Goal: Information Seeking & Learning: Learn about a topic

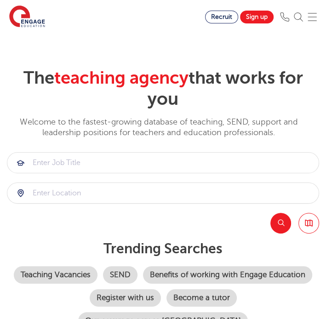
click at [317, 14] on img at bounding box center [312, 16] width 9 height 9
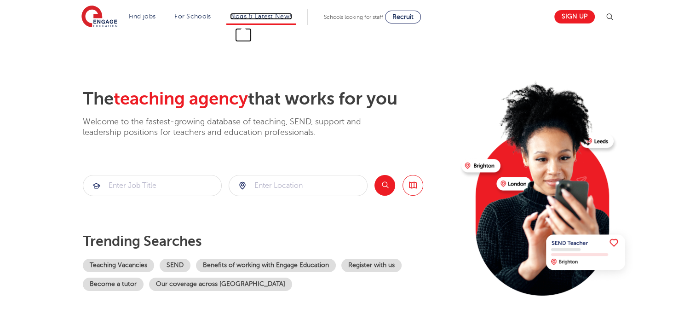
click at [267, 17] on link "Blogs & Latest News" at bounding box center [261, 16] width 63 height 7
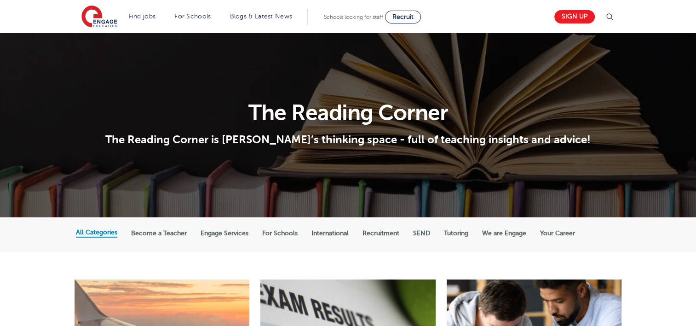
click at [504, 230] on label "We are Engage" at bounding box center [504, 233] width 44 height 8
click at [0, 0] on input "We are Engage" at bounding box center [0, 0] width 0 height 0
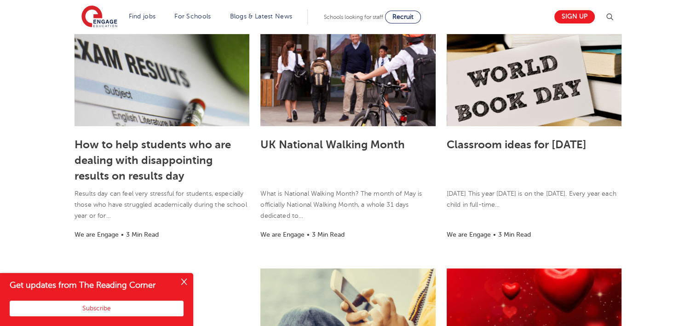
scroll to position [245, 0]
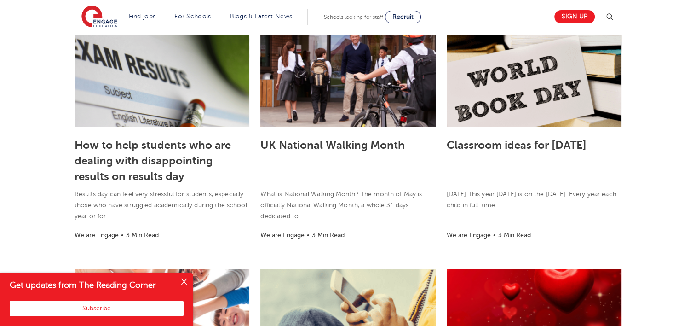
click at [183, 281] on button "Close" at bounding box center [184, 282] width 18 height 18
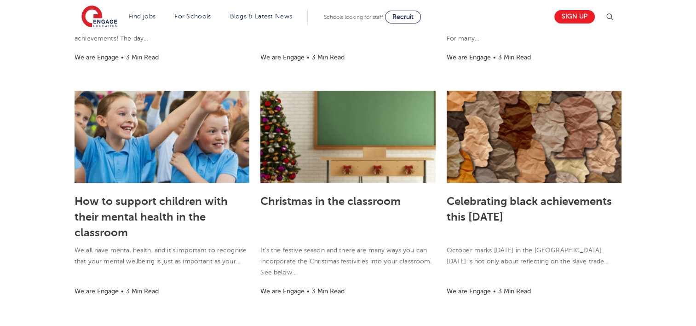
scroll to position [640, 0]
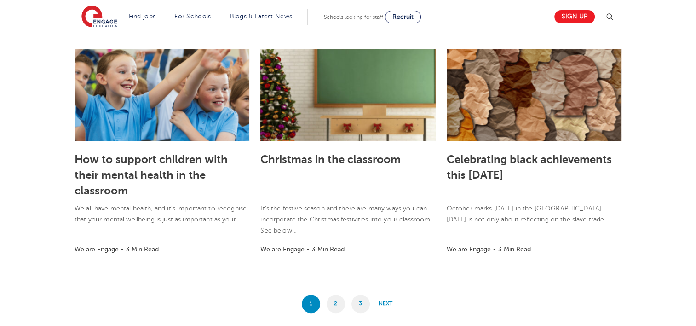
click at [406, 259] on div "Christmas in the classroom It’s the festive season and there are many ways you …" at bounding box center [347, 202] width 175 height 123
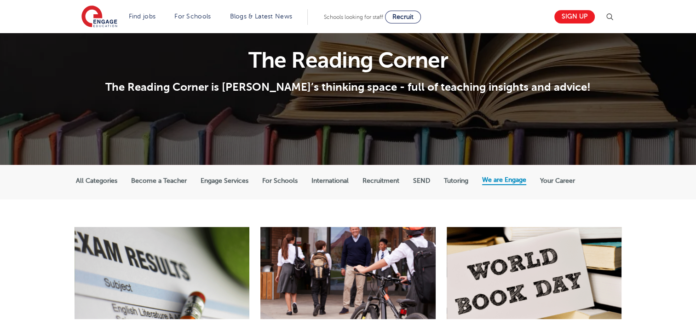
scroll to position [53, 0]
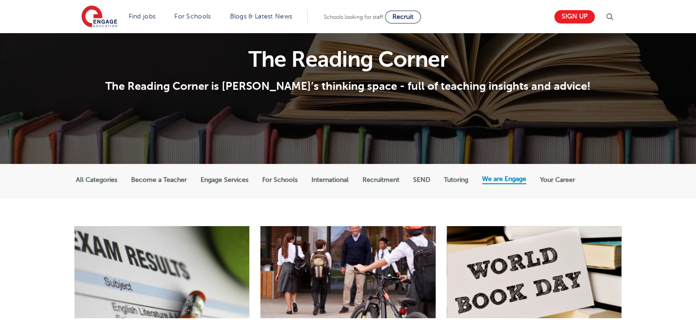
click at [543, 182] on label "Your Career" at bounding box center [557, 180] width 35 height 8
click at [0, 0] on input "Your Career" at bounding box center [0, 0] width 0 height 0
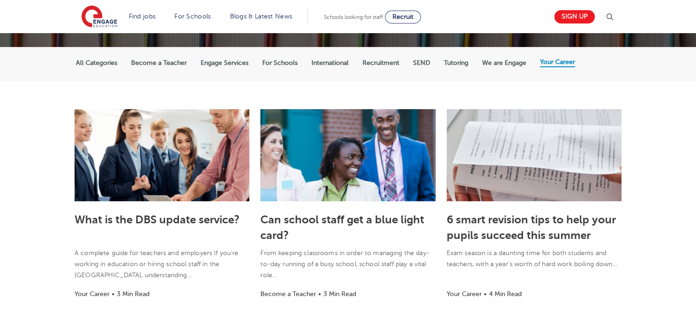
scroll to position [166, 0]
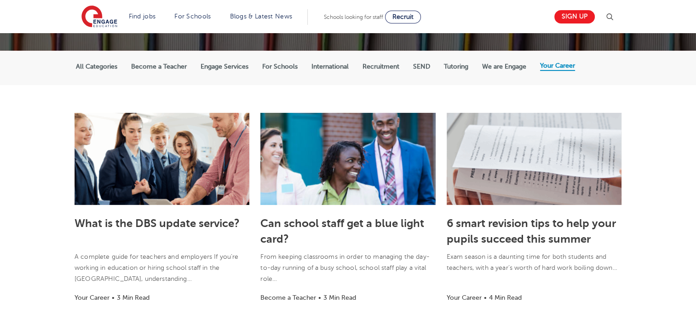
click at [513, 63] on label "We are Engage" at bounding box center [504, 67] width 44 height 8
click at [0, 0] on input "We are Engage" at bounding box center [0, 0] width 0 height 0
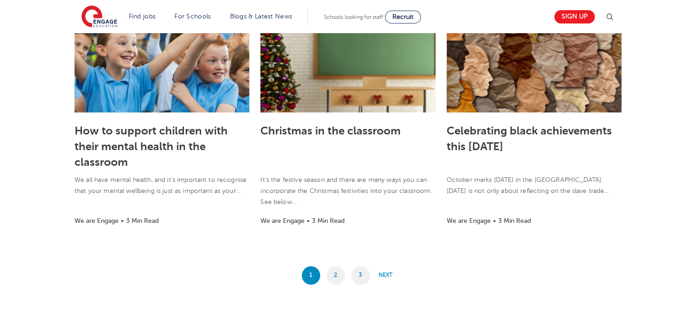
scroll to position [800, 0]
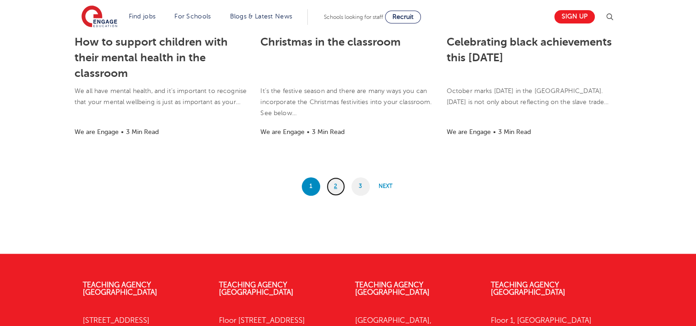
click at [336, 184] on link "2" at bounding box center [336, 186] width 18 height 18
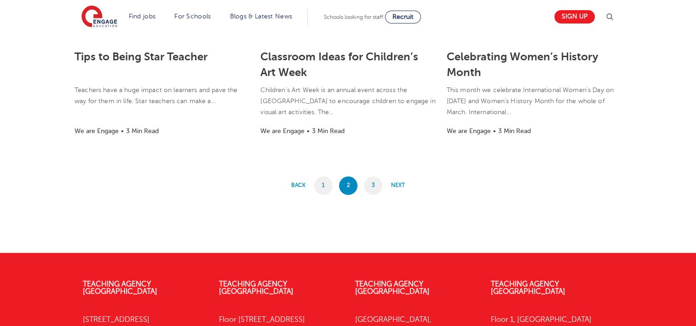
scroll to position [872, 0]
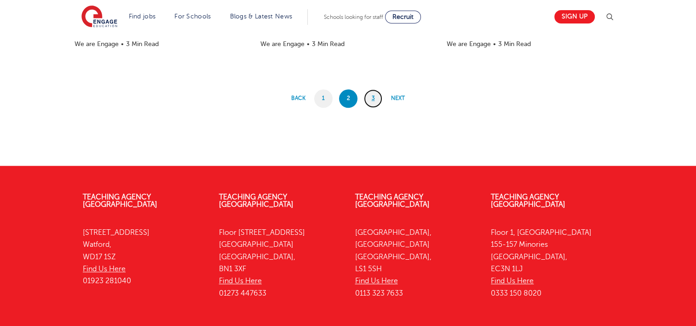
click at [376, 90] on link "3" at bounding box center [373, 98] width 18 height 18
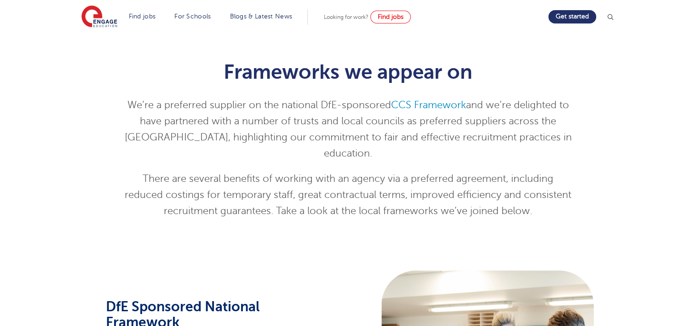
scroll to position [206, 0]
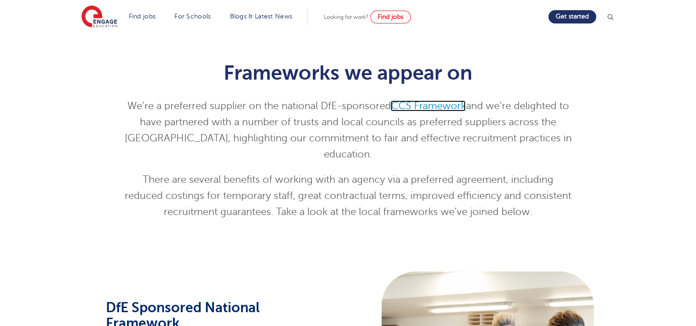
click at [417, 107] on link "CCS Framework" at bounding box center [427, 105] width 75 height 11
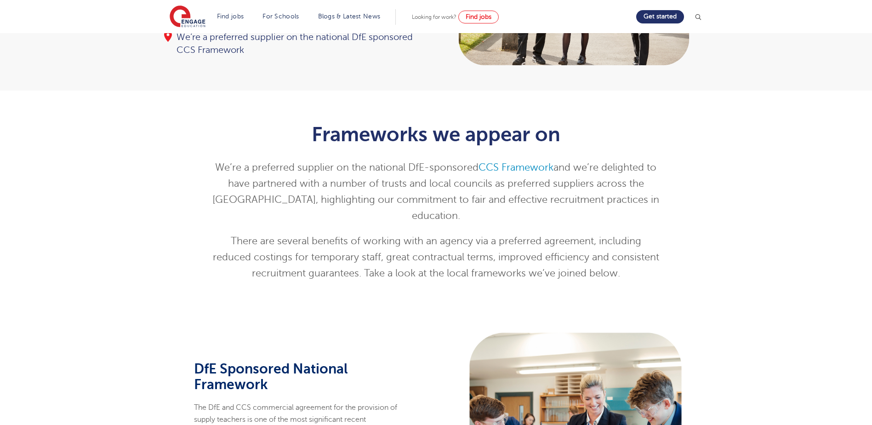
scroll to position [144, 0]
drag, startPoint x: 357, startPoint y: 223, endPoint x: 465, endPoint y: 229, distance: 108.3
click at [465, 234] on p "There are several benefits of working with an agency via a preferred agreement,…" at bounding box center [436, 258] width 451 height 48
drag, startPoint x: 465, startPoint y: 229, endPoint x: 437, endPoint y: 240, distance: 29.4
click at [437, 240] on p "There are several benefits of working with an agency via a preferred agreement,…" at bounding box center [436, 258] width 451 height 48
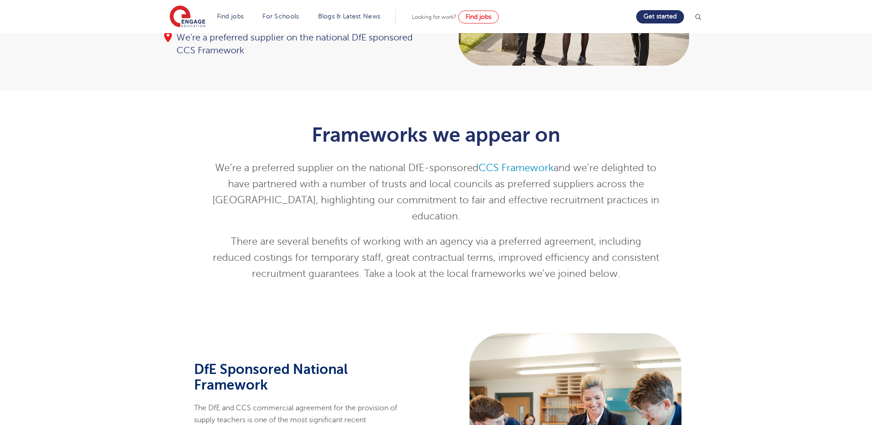
drag, startPoint x: 437, startPoint y: 240, endPoint x: 403, endPoint y: 237, distance: 34.1
click at [403, 237] on p "There are several benefits of working with an agency via a preferred agreement,…" at bounding box center [436, 258] width 451 height 48
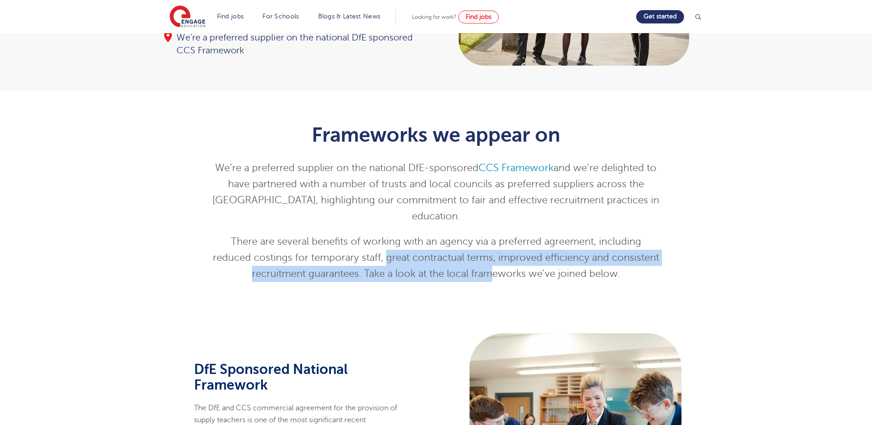
drag, startPoint x: 385, startPoint y: 239, endPoint x: 490, endPoint y: 253, distance: 105.3
click at [490, 253] on p "There are several benefits of working with an agency via a preferred agreement,…" at bounding box center [436, 258] width 451 height 48
drag, startPoint x: 490, startPoint y: 253, endPoint x: 416, endPoint y: 255, distance: 73.6
click at [416, 255] on p "There are several benefits of working with an agency via a preferred agreement,…" at bounding box center [436, 258] width 451 height 48
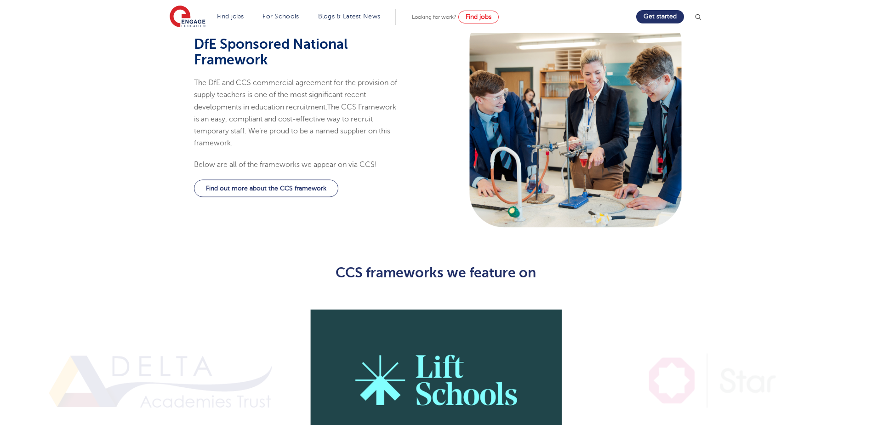
scroll to position [372, 0]
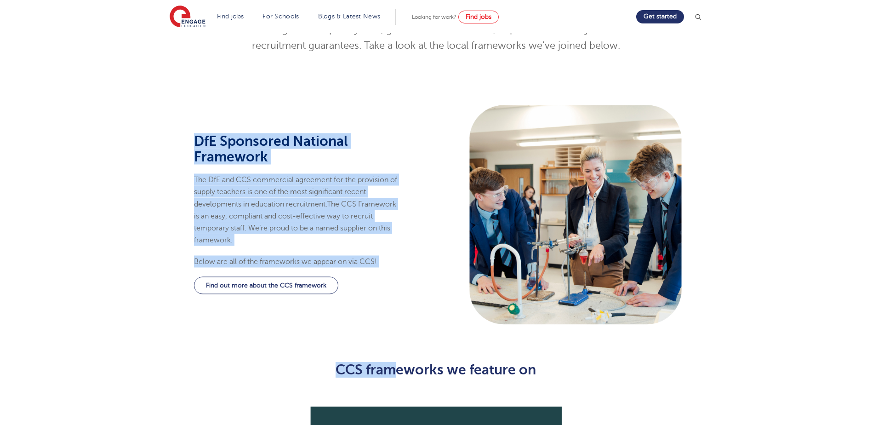
drag, startPoint x: 417, startPoint y: 267, endPoint x: 387, endPoint y: 341, distance: 80.4
click at [387, 325] on div "CCS frameworks we feature on" at bounding box center [436, 369] width 465 height 43
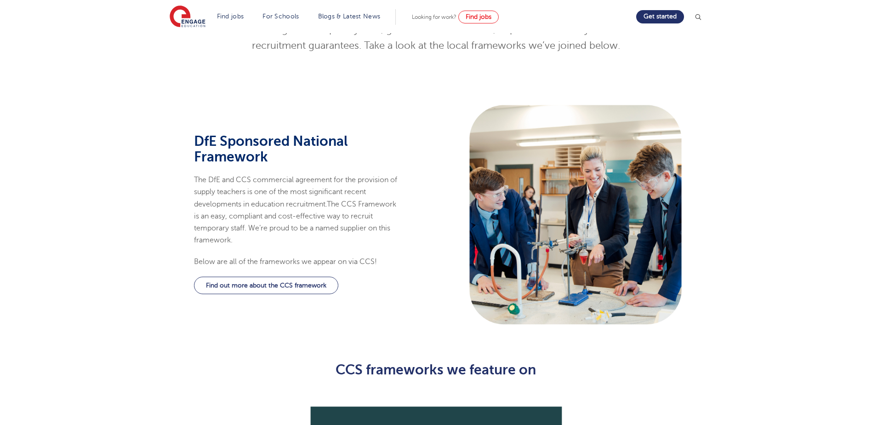
click at [387, 325] on div "CCS frameworks we feature on" at bounding box center [436, 369] width 465 height 43
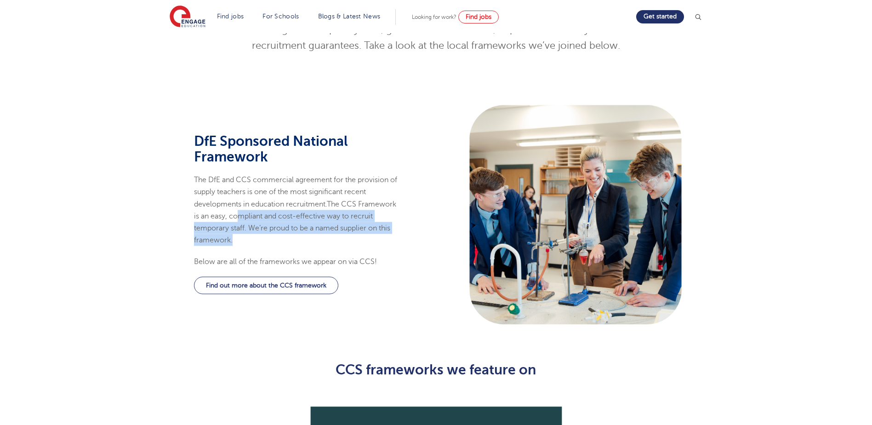
drag, startPoint x: 280, startPoint y: 202, endPoint x: 312, endPoint y: 221, distance: 37.5
click at [312, 221] on p "The DfE and CCS commercial agreement for the provision of supply teachers is on…" at bounding box center [296, 210] width 205 height 73
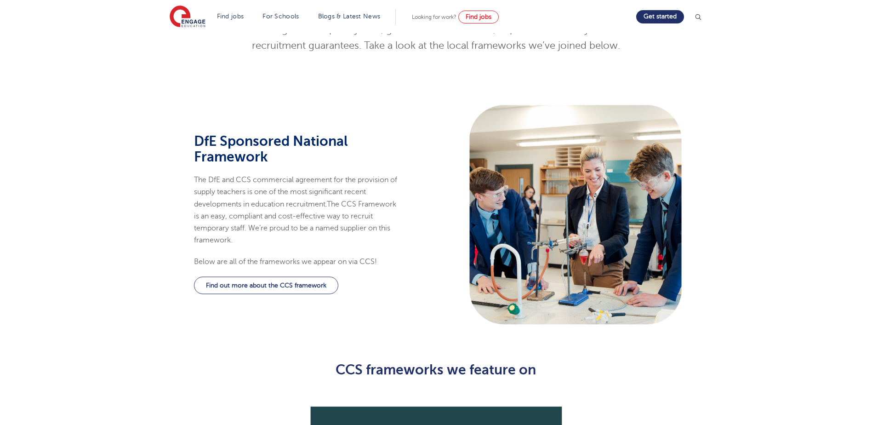
drag, startPoint x: 312, startPoint y: 221, endPoint x: 289, endPoint y: 239, distance: 28.5
click at [289, 239] on div "DfE Sponsored National Framework The DfE and CCS commercial agreement for the p…" at bounding box center [296, 200] width 205 height 134
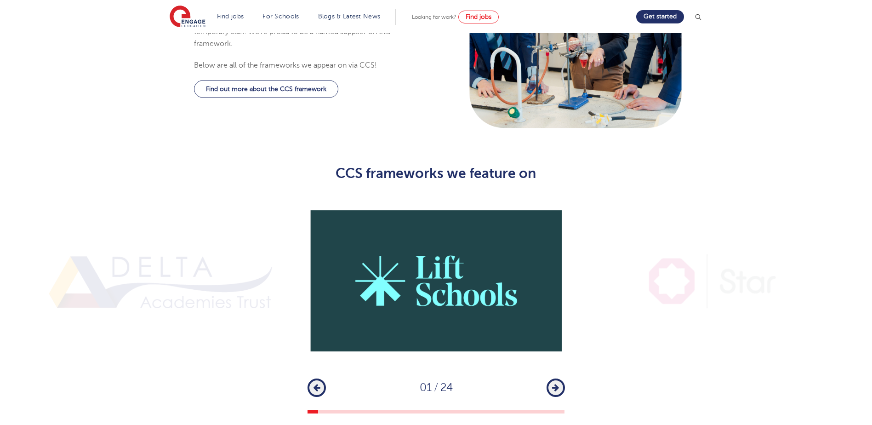
scroll to position [613, 0]
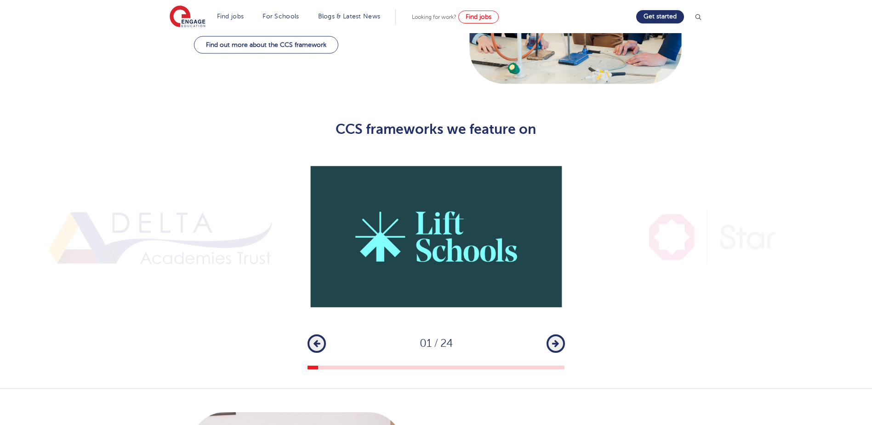
click at [561, 325] on button "Next" at bounding box center [556, 343] width 18 height 18
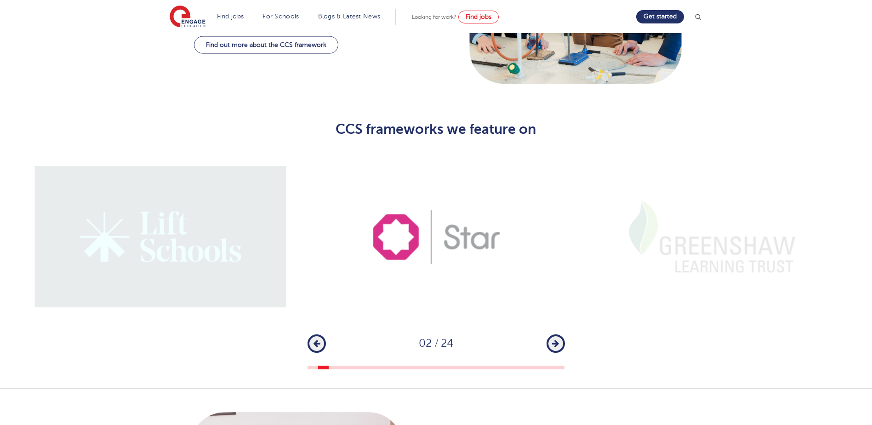
click at [561, 325] on button "Next" at bounding box center [556, 343] width 18 height 18
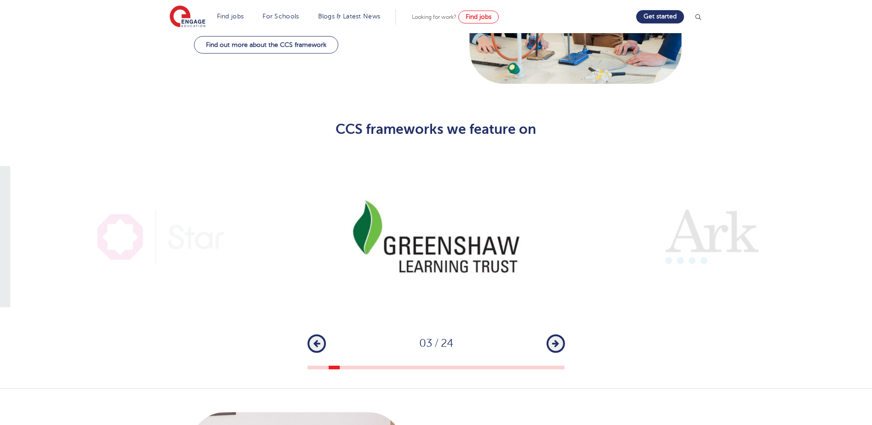
click at [561, 325] on button "Next" at bounding box center [556, 343] width 18 height 18
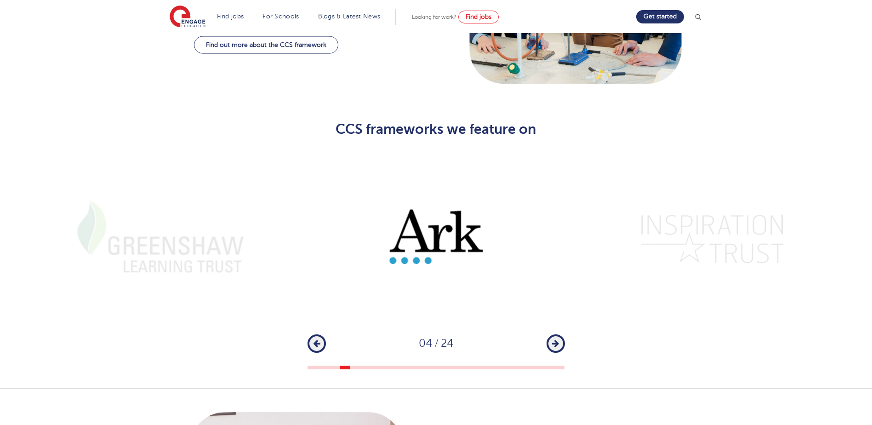
click at [561, 325] on button "Next" at bounding box center [556, 343] width 18 height 18
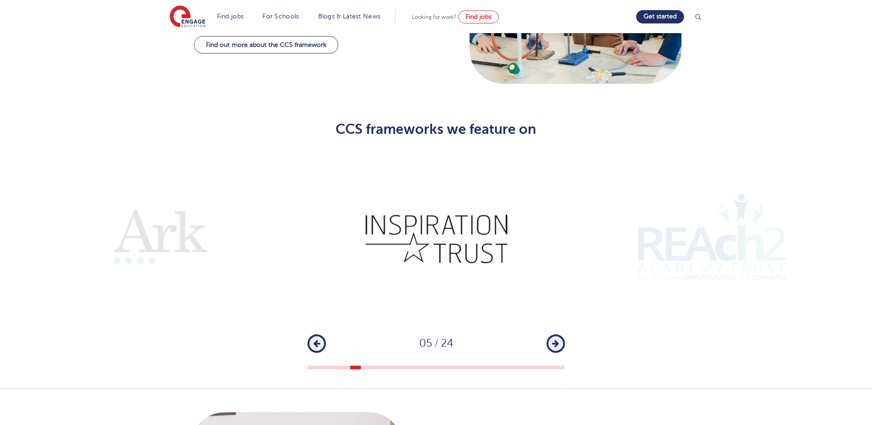
click at [561, 325] on button "Next" at bounding box center [556, 343] width 18 height 18
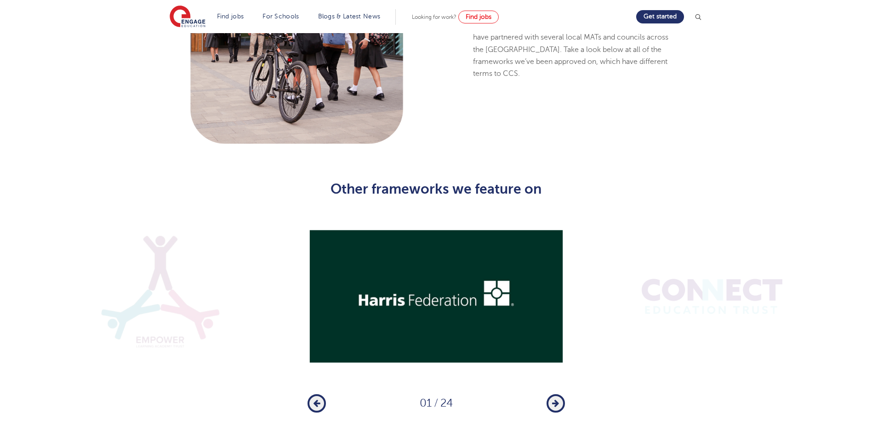
scroll to position [1100, 0]
click at [555, 325] on button "Next" at bounding box center [556, 404] width 18 height 18
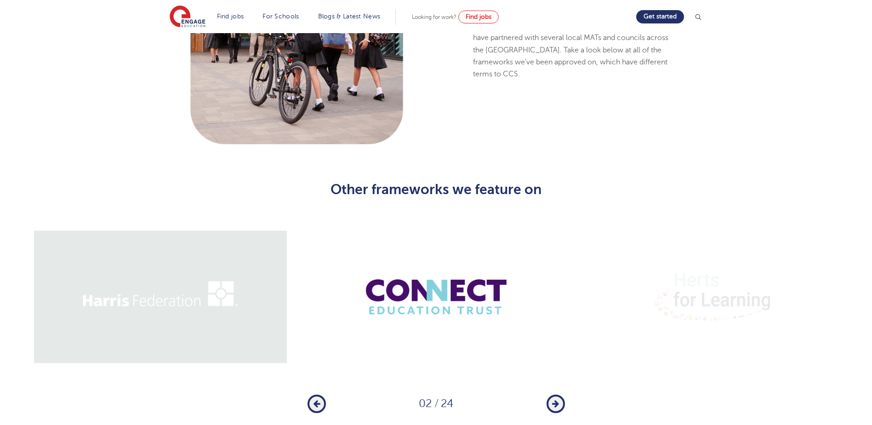
click at [555, 325] on button "Next" at bounding box center [556, 404] width 18 height 18
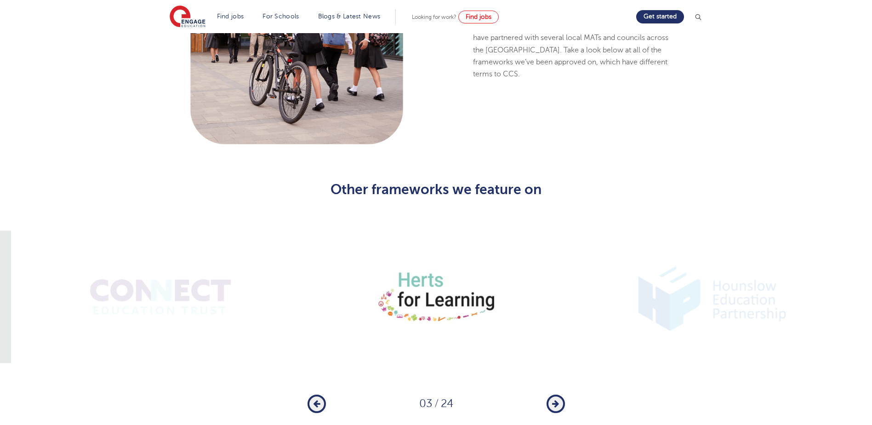
click at [555, 325] on button "Next" at bounding box center [556, 404] width 18 height 18
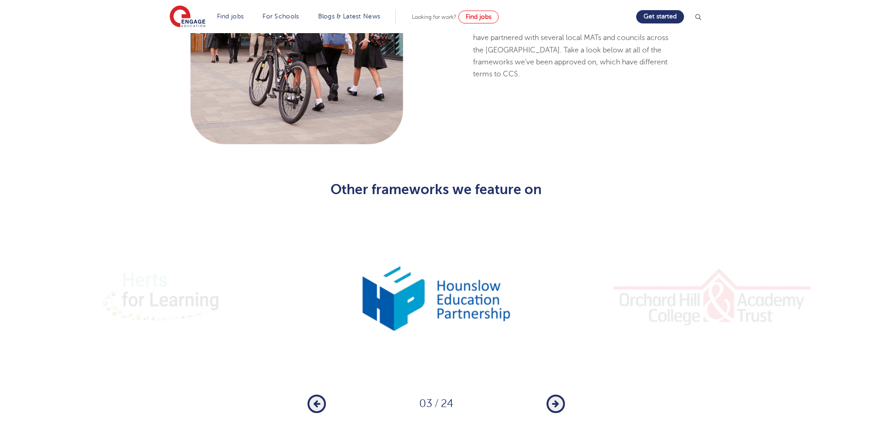
click at [555, 325] on button "Next" at bounding box center [556, 404] width 18 height 18
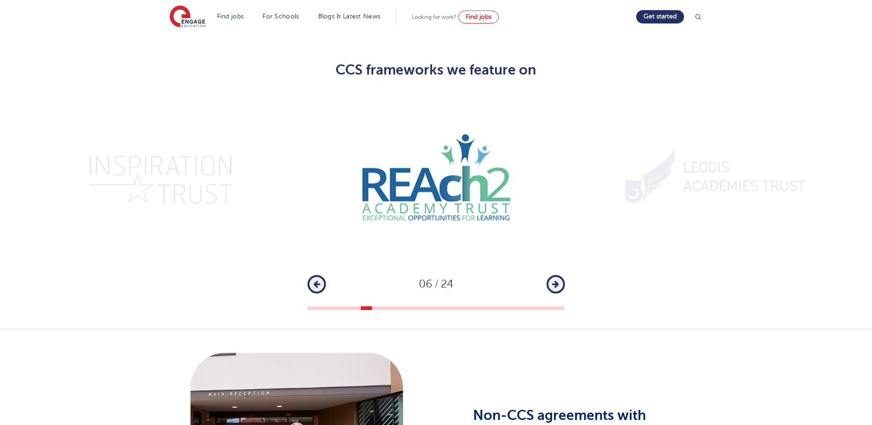
scroll to position [631, 0]
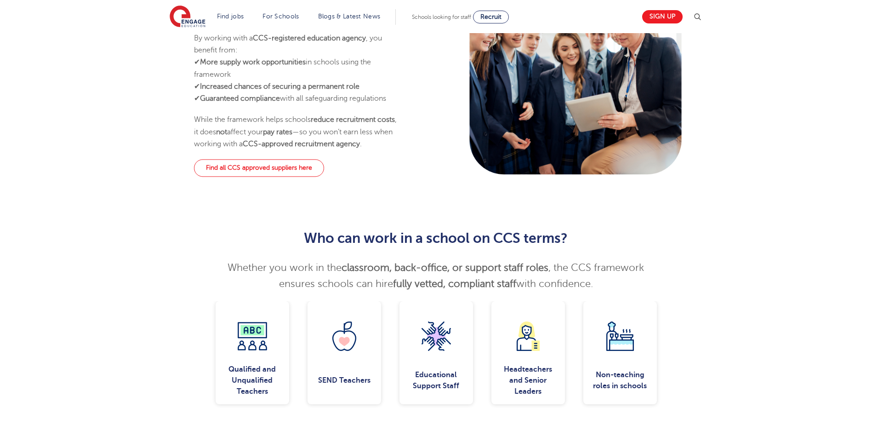
scroll to position [522, 0]
click at [298, 172] on link "Find all CCS approved suppliers here" at bounding box center [259, 168] width 130 height 17
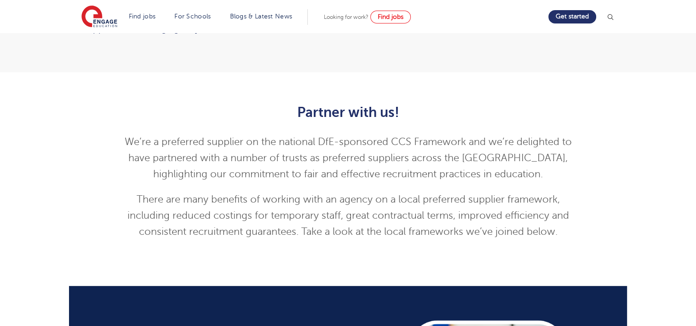
scroll to position [252, 0]
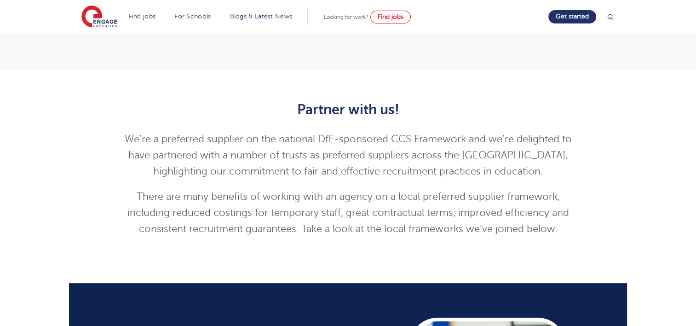
click at [261, 238] on div "Partner with us! We’re a preferred supplier on the national DfE-sponsored CCS F…" at bounding box center [347, 167] width 465 height 158
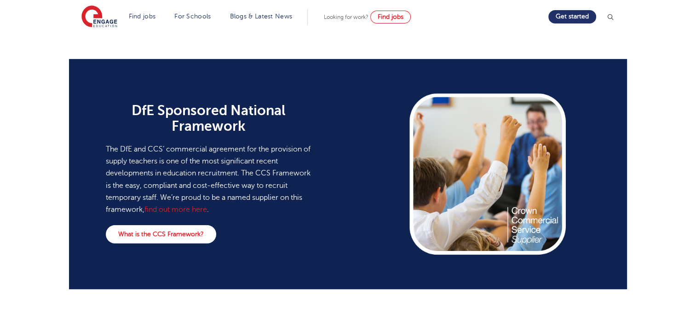
scroll to position [476, 0]
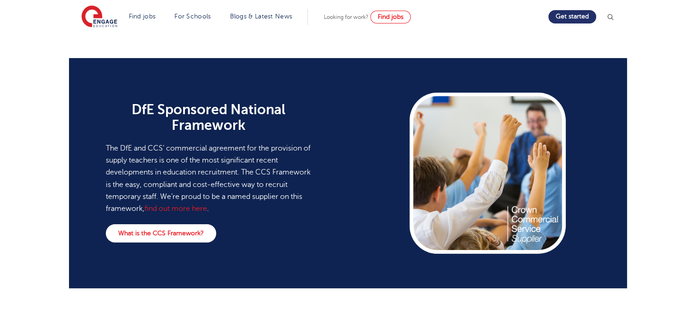
click at [241, 172] on p "The DfE and CCS’ commercial agreement for the provision of supply teachers is o…" at bounding box center [208, 178] width 205 height 73
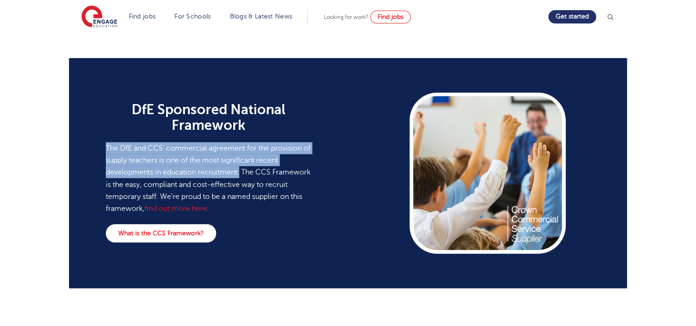
drag, startPoint x: 240, startPoint y: 172, endPoint x: 105, endPoint y: 147, distance: 137.5
click at [105, 147] on div "DfE Sponsored National Framework The DfE and CCS’ commercial agreement for the …" at bounding box center [208, 173] width 216 height 194
click at [104, 151] on div "DfE Sponsored National Framework The DfE and CCS’ commercial agreement for the …" at bounding box center [208, 173] width 216 height 194
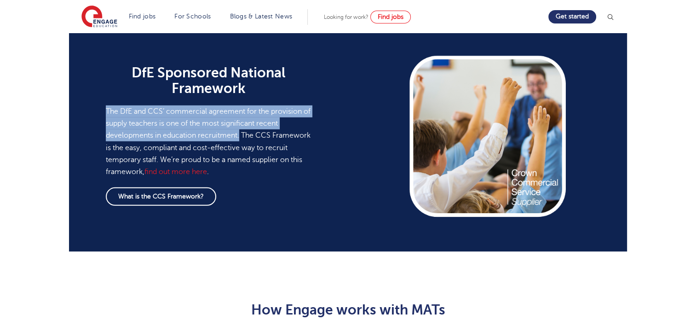
scroll to position [436, 0]
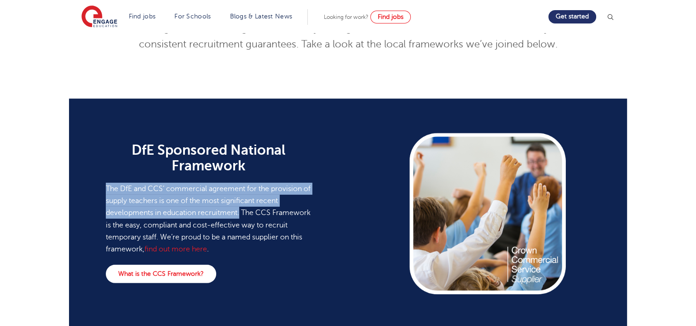
click at [236, 205] on p "The DfE and CCS’ commercial agreement for the provision of supply teachers is o…" at bounding box center [208, 219] width 205 height 73
drag, startPoint x: 239, startPoint y: 212, endPoint x: 130, endPoint y: 164, distance: 119.4
click at [130, 164] on div "DfE Sponsored National Framework The DfE and CCS’ commercial agreement for the …" at bounding box center [208, 198] width 205 height 113
drag, startPoint x: 130, startPoint y: 164, endPoint x: 107, endPoint y: 177, distance: 26.6
click at [107, 177] on div "DfE Sponsored National Framework The DfE and CCS’ commercial agreement for the …" at bounding box center [208, 198] width 205 height 113
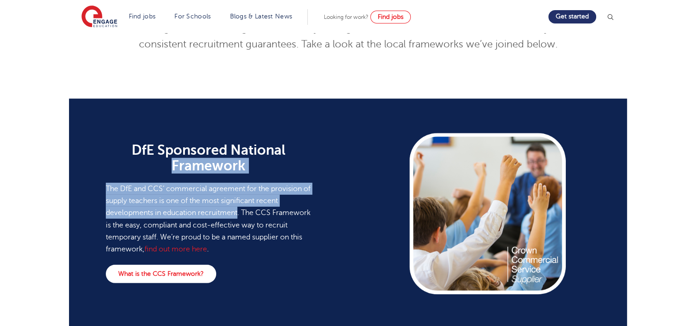
click at [103, 191] on div "DfE Sponsored National Framework The DfE and CCS’ commercial agreement for the …" at bounding box center [208, 214] width 216 height 194
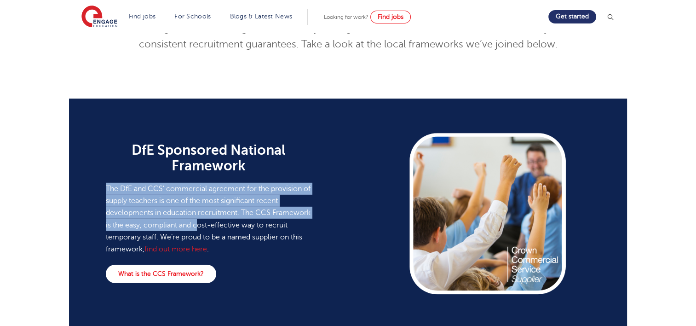
drag, startPoint x: 104, startPoint y: 190, endPoint x: 246, endPoint y: 225, distance: 146.3
click at [246, 225] on div "DfE Sponsored National Framework The DfE and CCS’ commercial agreement for the …" at bounding box center [208, 214] width 216 height 194
drag, startPoint x: 246, startPoint y: 225, endPoint x: 238, endPoint y: 212, distance: 14.9
click at [238, 212] on p "The DfE and CCS’ commercial agreement for the provision of supply teachers is o…" at bounding box center [208, 219] width 205 height 73
click at [239, 212] on p "The DfE and CCS’ commercial agreement for the provision of supply teachers is o…" at bounding box center [208, 219] width 205 height 73
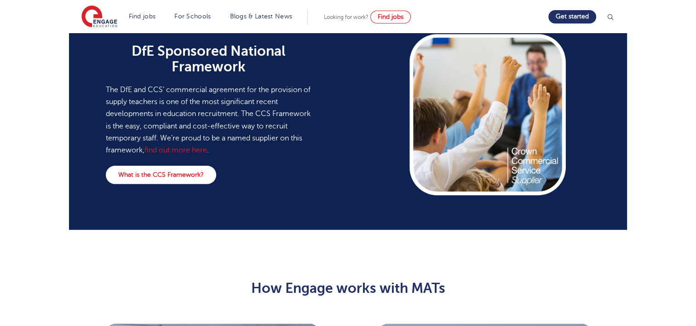
scroll to position [533, 0]
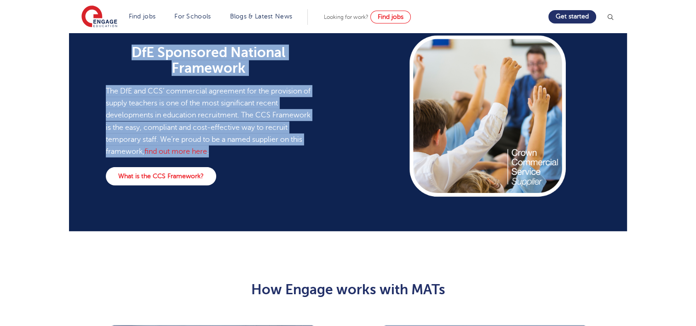
drag, startPoint x: 256, startPoint y: 156, endPoint x: 50, endPoint y: 111, distance: 210.5
click at [50, 111] on div "DfE Sponsored National Framework The DfE and CCS’ commercial agreement for the …" at bounding box center [348, 116] width 696 height 267
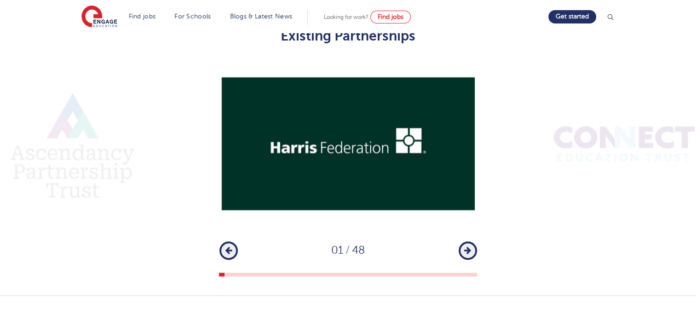
scroll to position [1396, 0]
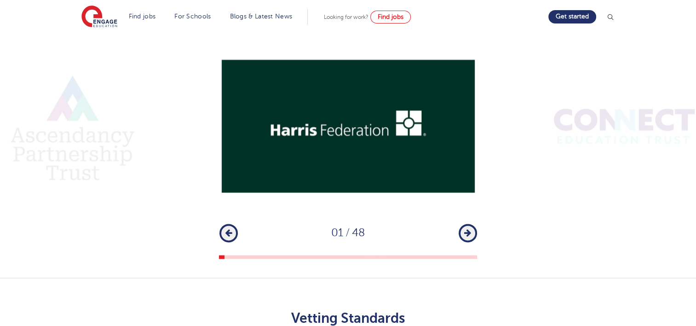
click at [346, 203] on img at bounding box center [348, 126] width 258 height 172
click at [476, 234] on button "Next" at bounding box center [467, 232] width 18 height 18
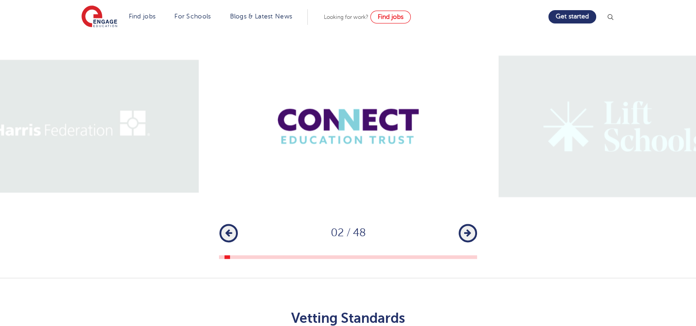
click at [459, 231] on button "Next" at bounding box center [467, 232] width 18 height 18
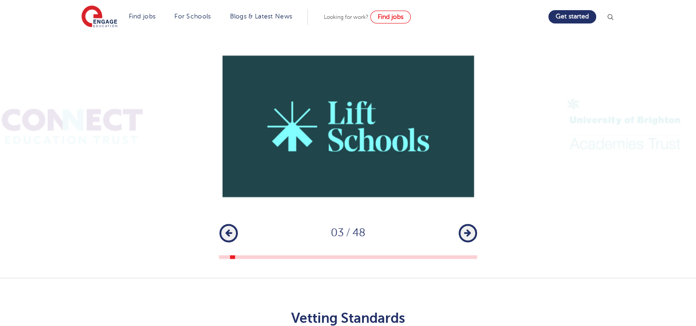
click at [459, 231] on button "Next" at bounding box center [467, 232] width 18 height 18
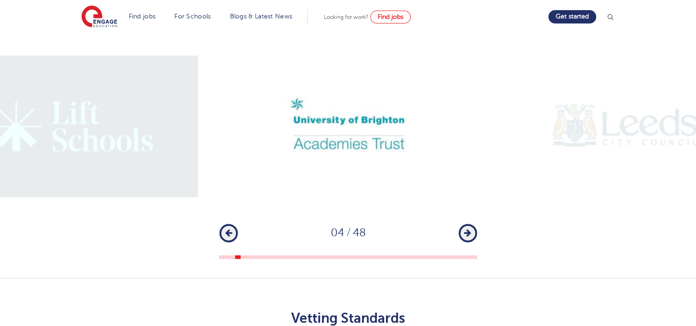
click at [459, 231] on button "Next" at bounding box center [467, 232] width 18 height 18
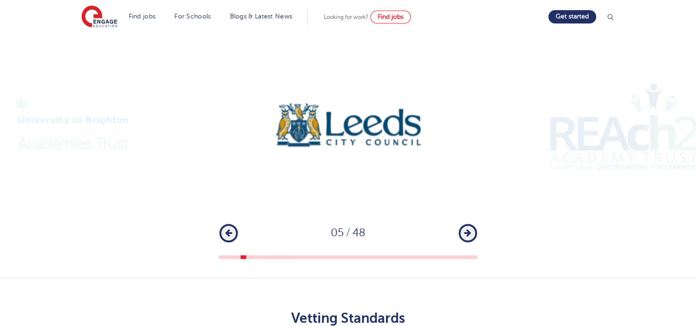
click at [460, 231] on button "Next" at bounding box center [467, 232] width 18 height 18
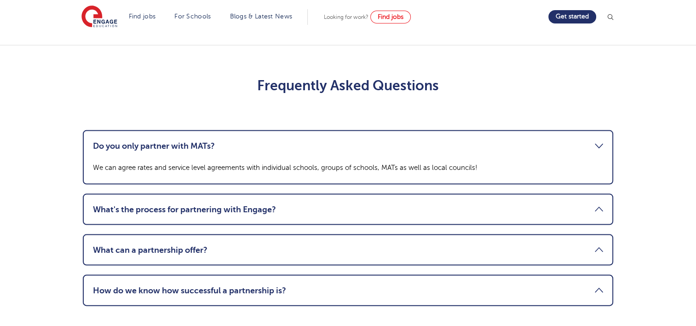
scroll to position [1883, 0]
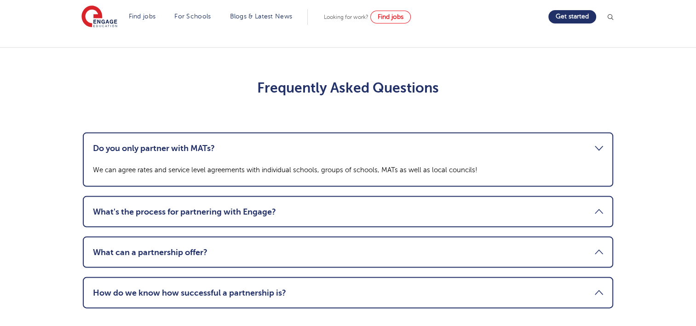
click at [345, 203] on li "What's the process for partnering with Engage? A consultation call will be held…" at bounding box center [348, 211] width 530 height 31
click at [594, 213] on link "What's the process for partnering with Engage?" at bounding box center [348, 211] width 510 height 11
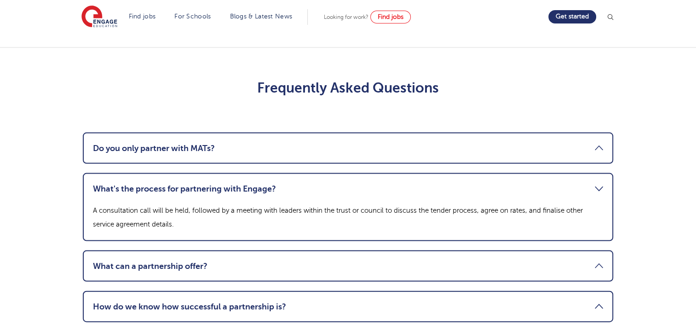
click at [596, 261] on link "What can a partnership offer?" at bounding box center [348, 265] width 510 height 11
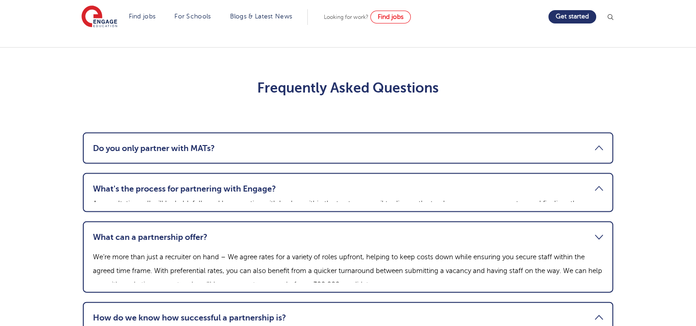
click at [596, 261] on li "What can a partnership offer? We’re more than just a recruiter on hand – We agr…" at bounding box center [348, 256] width 530 height 71
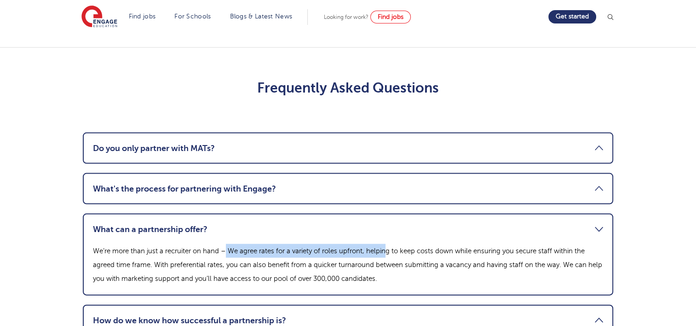
drag, startPoint x: 227, startPoint y: 250, endPoint x: 385, endPoint y: 254, distance: 158.2
click at [385, 254] on p "We’re more than just a recruiter on hand – We agree rates for a variety of role…" at bounding box center [348, 264] width 510 height 41
click at [346, 251] on p "We’re more than just a recruiter on hand – We agree rates for a variety of role…" at bounding box center [348, 264] width 510 height 41
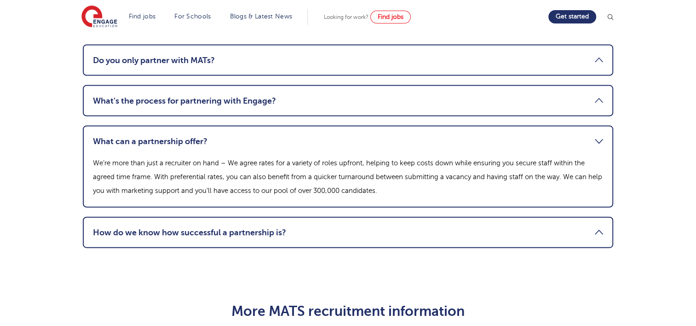
scroll to position [1974, 0]
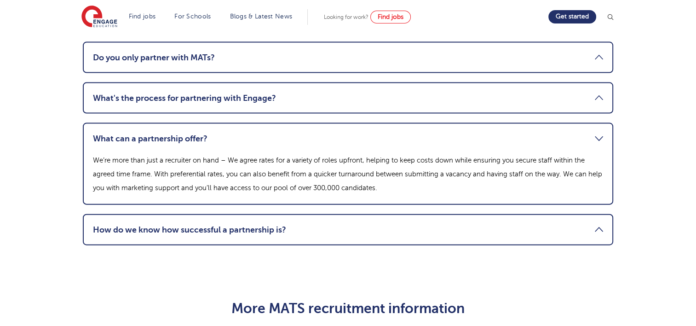
click at [247, 229] on link "How do we know how successful a partnership is?" at bounding box center [348, 229] width 510 height 11
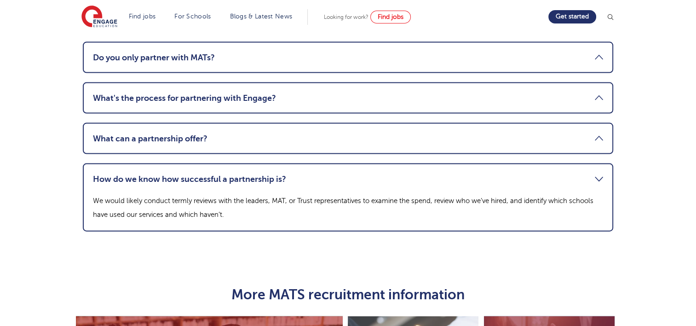
click at [209, 237] on div "Do you only partner with MATs? We can agree rates and service level agreements …" at bounding box center [348, 136] width 544 height 235
click at [322, 179] on link "How do we know how successful a partnership is?" at bounding box center [348, 178] width 510 height 11
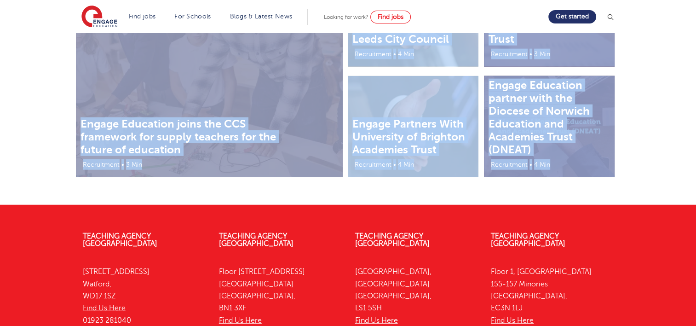
scroll to position [2292, 0]
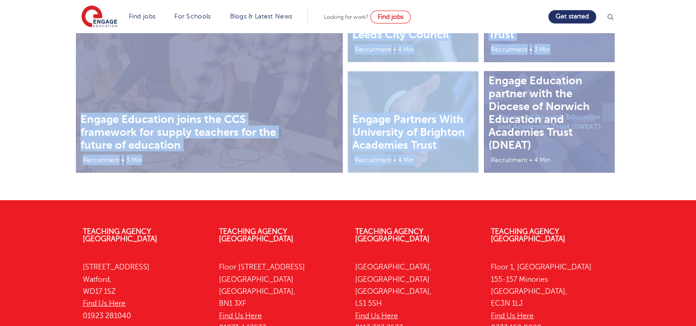
drag, startPoint x: 276, startPoint y: 190, endPoint x: 615, endPoint y: 167, distance: 339.7
copy main "Partner with us! We’re a preferred supplier on the national DfE-sponsored CCS F…"
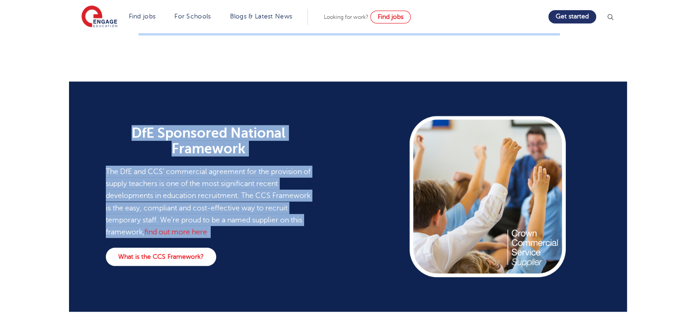
scroll to position [350, 0]
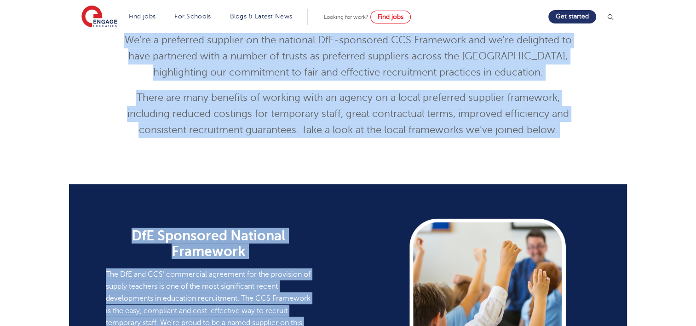
click at [344, 153] on div "Partner with us! We’re a preferred supplier on the national DfE-sponsored CCS F…" at bounding box center [348, 68] width 696 height 195
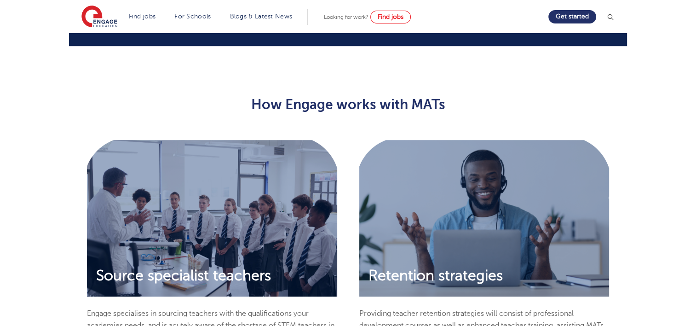
scroll to position [720, 0]
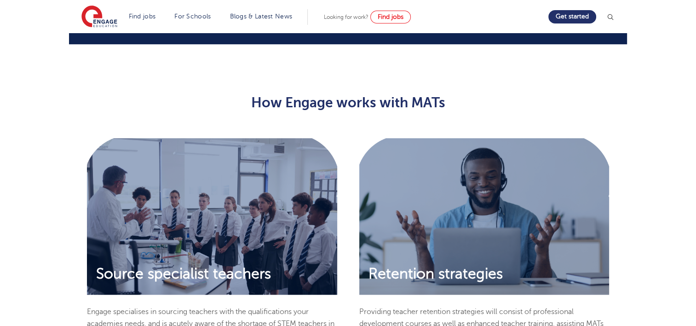
click at [281, 178] on img at bounding box center [212, 216] width 250 height 156
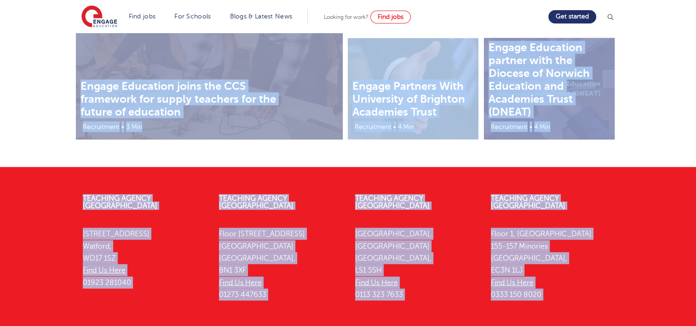
scroll to position [2392, 0]
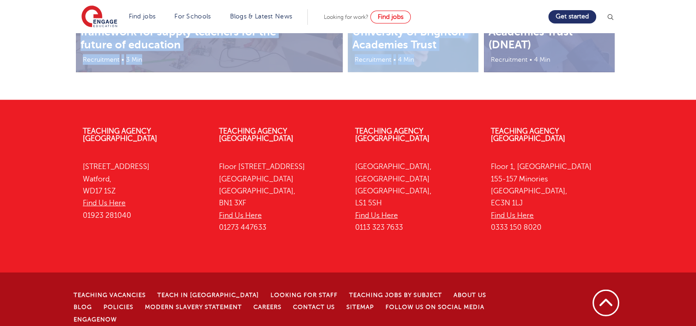
drag, startPoint x: 291, startPoint y: 121, endPoint x: 622, endPoint y: 69, distance: 335.2
copy main "Partner with us! We’re a preferred supplier on the national DfE-sponsored CCS F…"
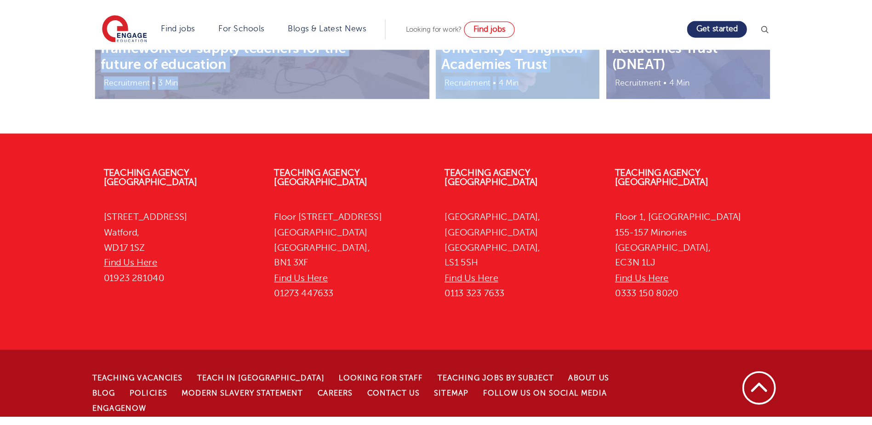
scroll to position [2295, 0]
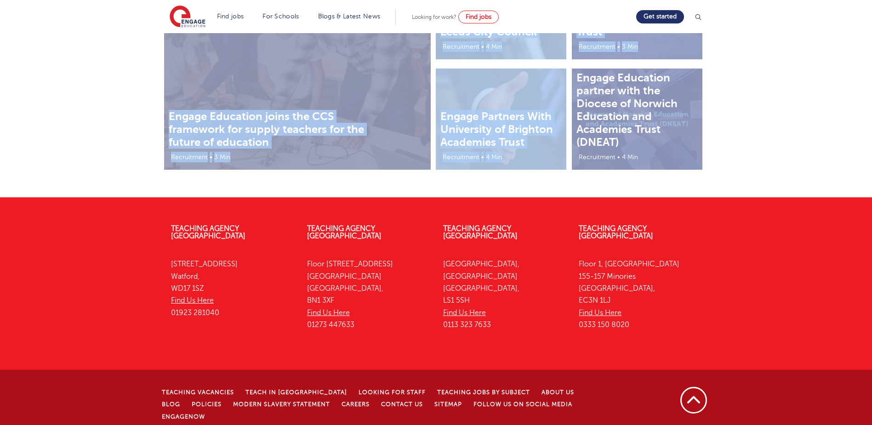
click at [392, 183] on div "Engage Education joins the CCS framework for supply teachers for the future of …" at bounding box center [436, 77] width 872 height 239
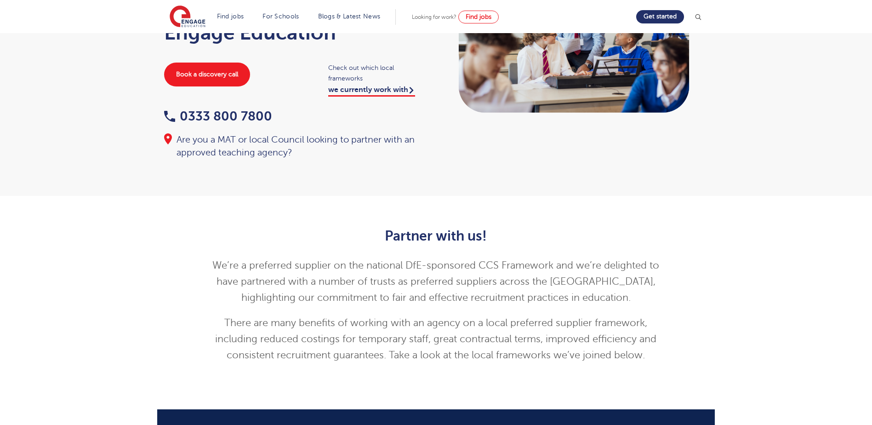
scroll to position [126, 0]
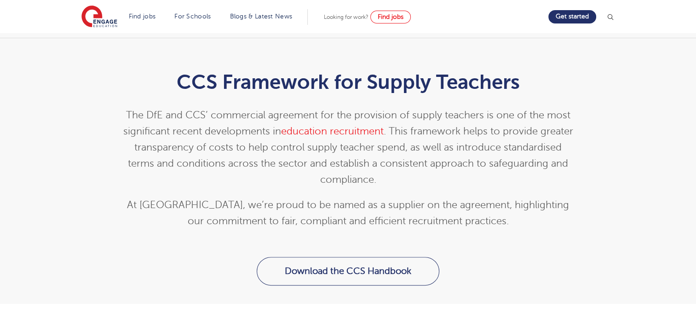
scroll to position [205, 0]
